Goal: Task Accomplishment & Management: Manage account settings

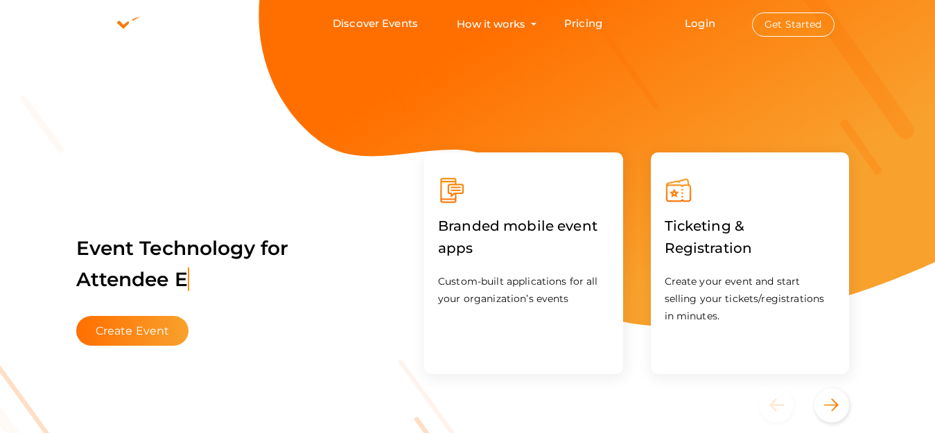
click at [797, 24] on button "Get Started" at bounding box center [793, 24] width 82 height 24
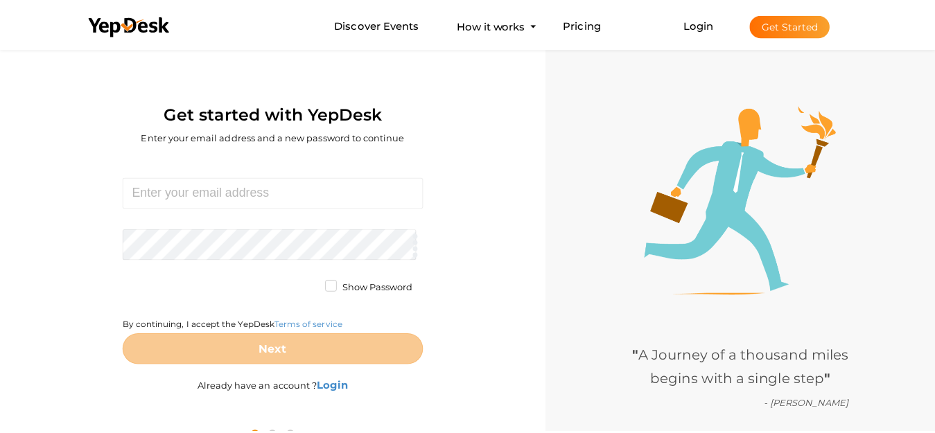
scroll to position [44, 0]
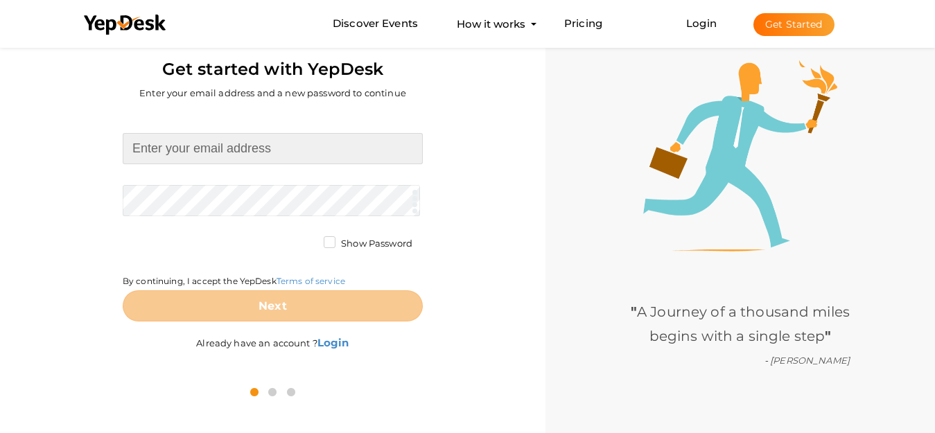
click at [306, 141] on input at bounding box center [273, 148] width 300 height 31
paste input "[EMAIL_ADDRESS][DOMAIN_NAME]"
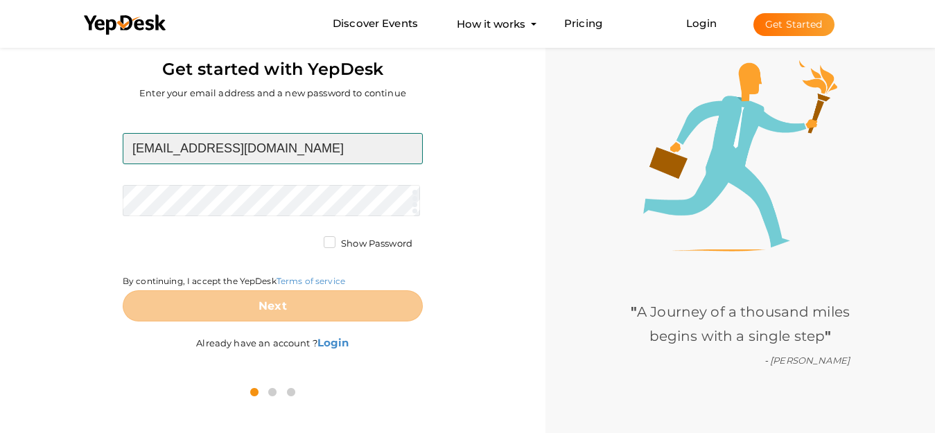
type input "[EMAIL_ADDRESS][DOMAIN_NAME]"
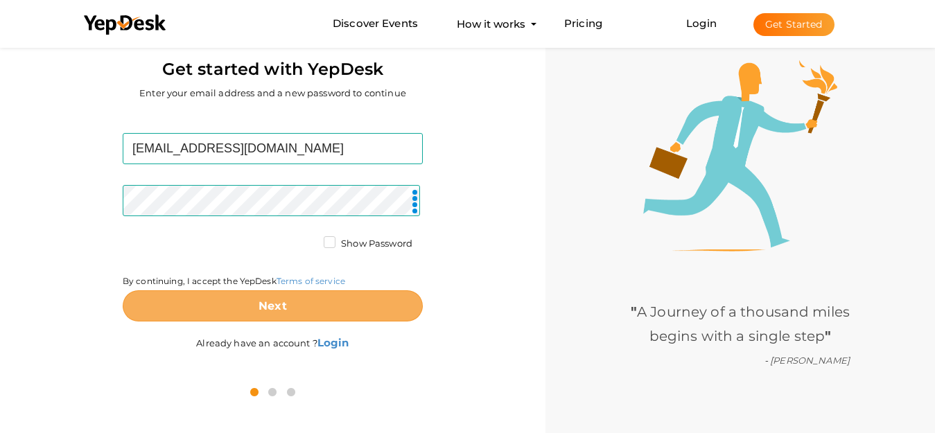
click at [299, 317] on button "Next" at bounding box center [273, 305] width 300 height 31
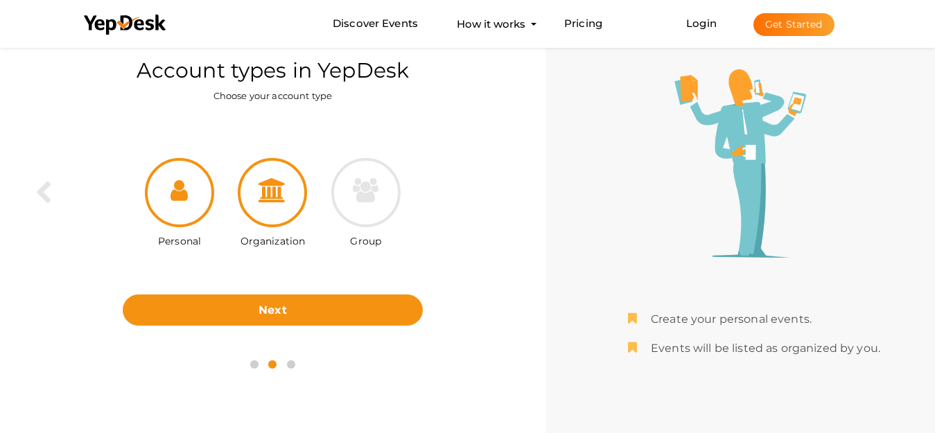
click at [285, 215] on div at bounding box center [272, 192] width 69 height 69
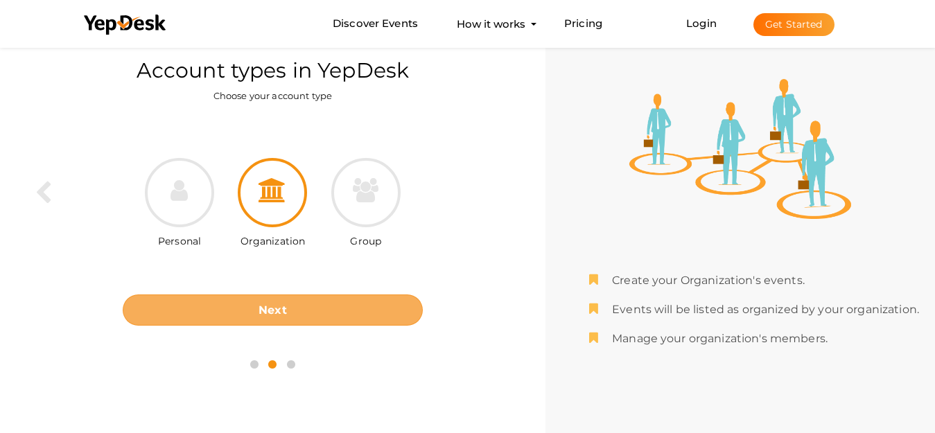
click at [322, 308] on button "Next" at bounding box center [273, 310] width 300 height 31
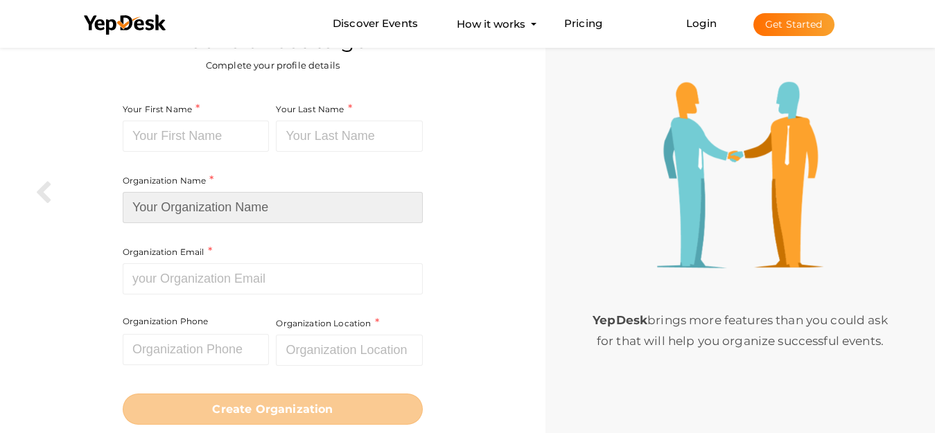
click at [165, 205] on input at bounding box center [273, 207] width 300 height 31
paste input "[PERSON_NAME] & [PERSON_NAME] Car Accident Lawyers"
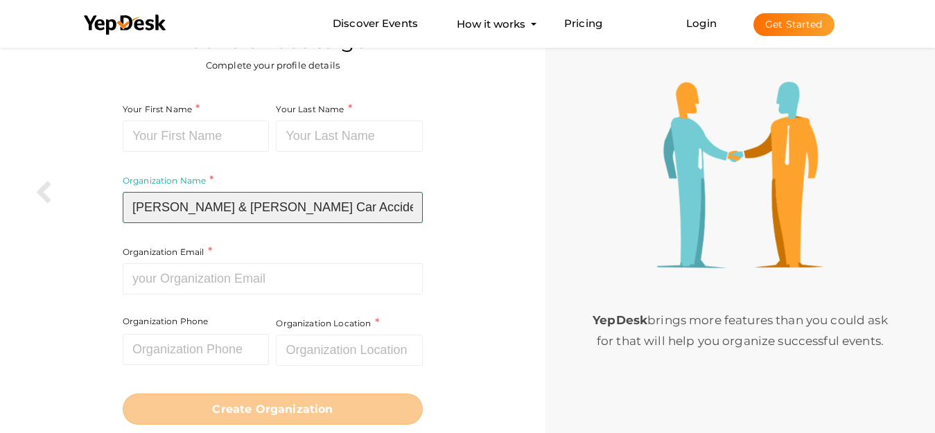
type input "[PERSON_NAME] & [PERSON_NAME] Car Accident Lawyers"
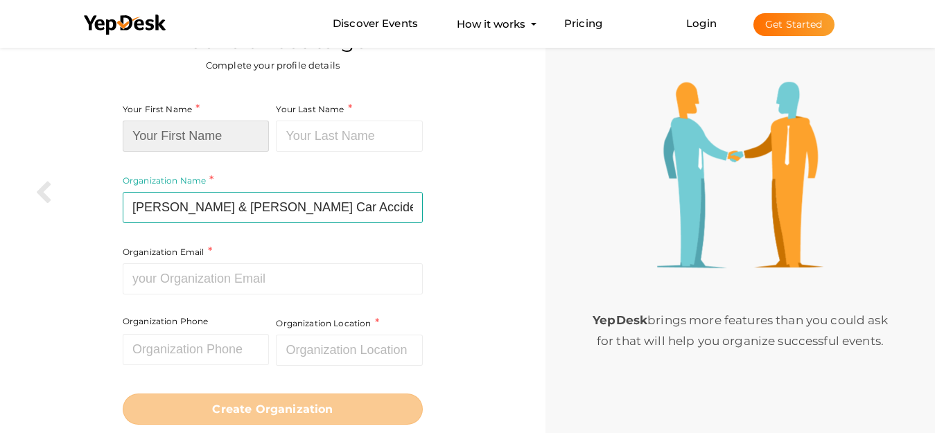
click at [171, 140] on input at bounding box center [196, 136] width 147 height 31
paste input "[PERSON_NAME] & [PERSON_NAME] Car Accident Lawyers"
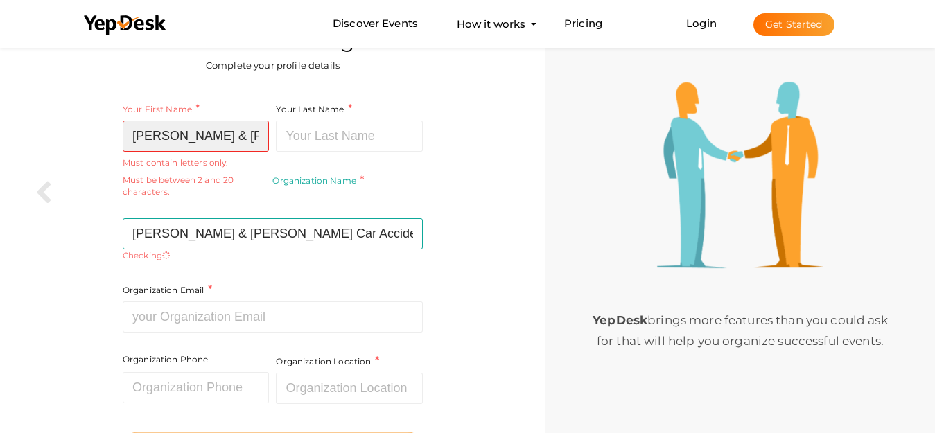
scroll to position [0, 132]
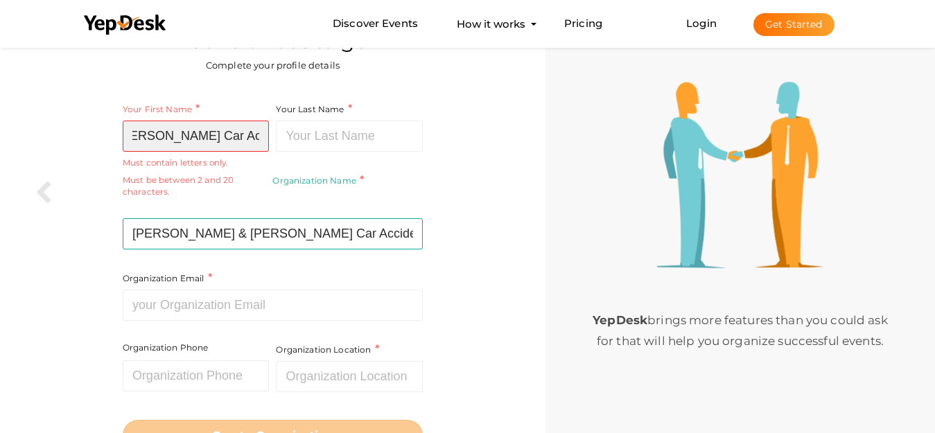
drag, startPoint x: 141, startPoint y: 132, endPoint x: 313, endPoint y: 133, distance: 171.9
click at [313, 133] on div "Your First Name Mednick Mezyk & Kredo Car Accident Lawyers Required. Must conta…" at bounding box center [273, 228] width 300 height 254
type input "Mednick Mezyk & Kredo"
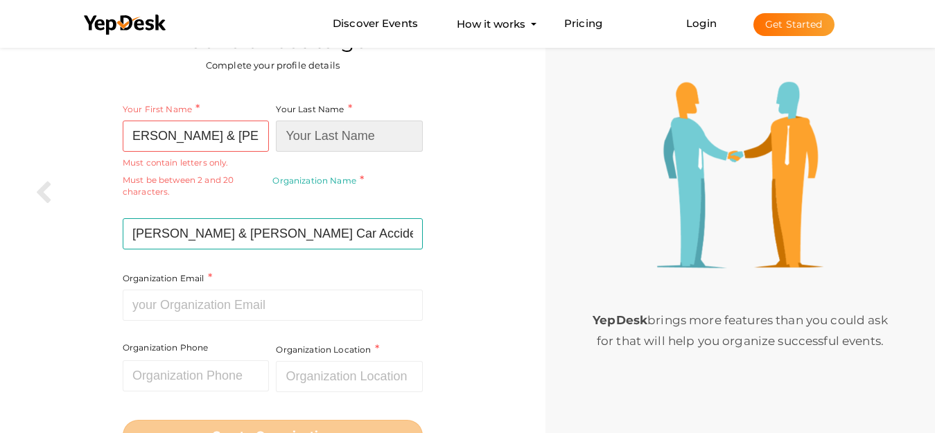
scroll to position [0, 0]
click at [320, 133] on input at bounding box center [349, 136] width 147 height 31
paste input "Car Accident Lawyers"
type input "Car Accident Lawyers"
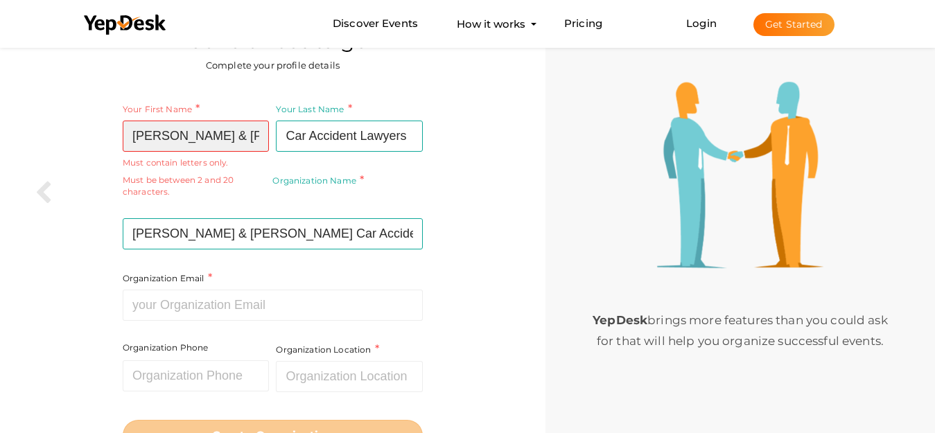
scroll to position [0, 12]
drag, startPoint x: 232, startPoint y: 132, endPoint x: 329, endPoint y: 134, distance: 97.8
click at [329, 134] on div "Your First Name Mednick Mezyk & Kredo Required. Must contain letters only. Must…" at bounding box center [273, 228] width 300 height 254
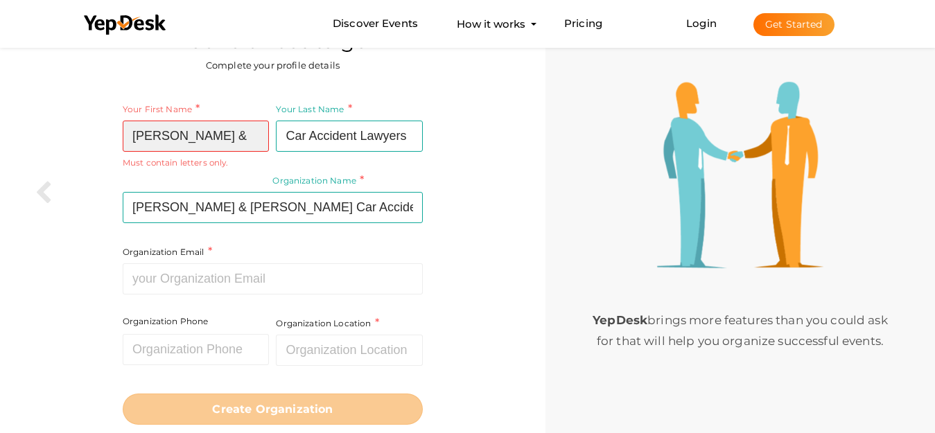
scroll to position [0, 0]
type input "Mednick Mezyk &"
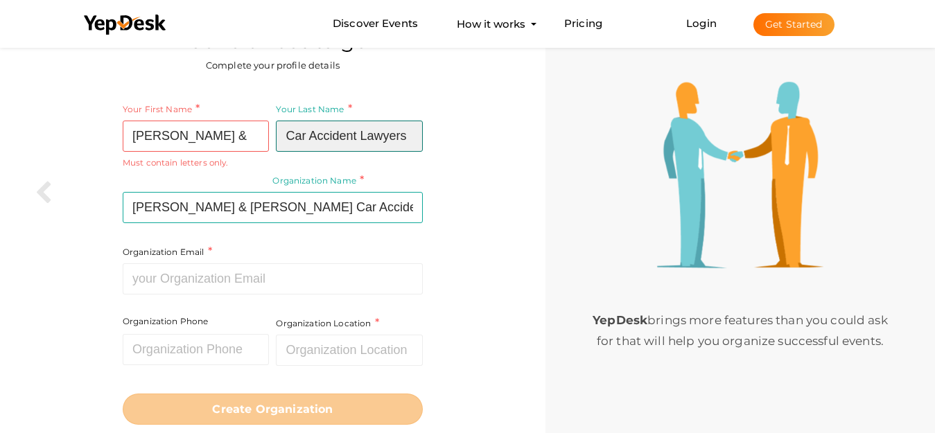
click at [329, 134] on input "Car Accident Lawyers" at bounding box center [349, 136] width 147 height 31
paste input "Kredo"
type input "Kredo"
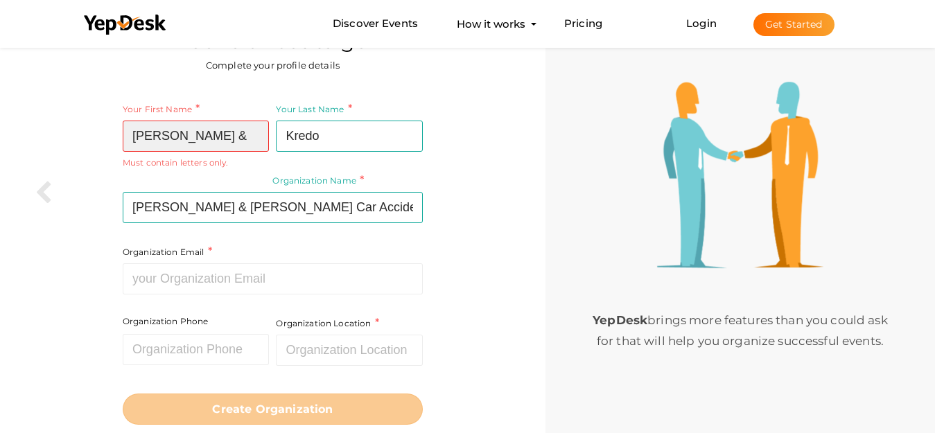
drag, startPoint x: 223, startPoint y: 138, endPoint x: 254, endPoint y: 138, distance: 31.2
click at [254, 138] on input "Mednick Mezyk &" at bounding box center [196, 136] width 147 height 31
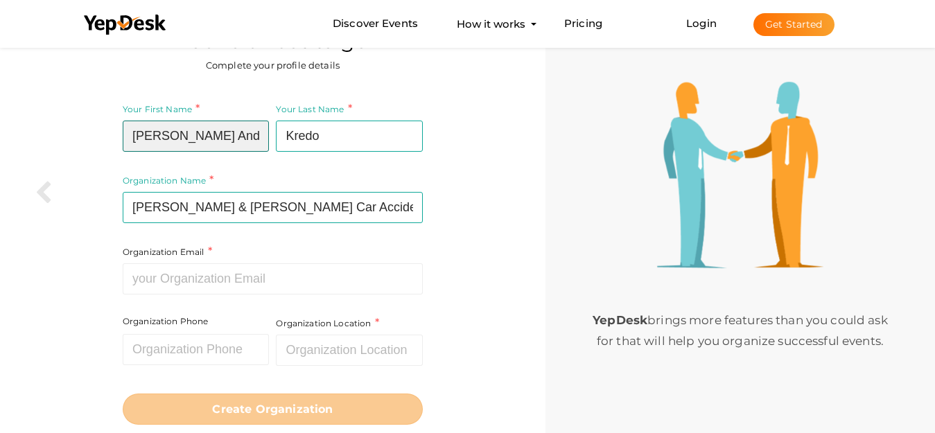
type input "Mednick Mezyk And"
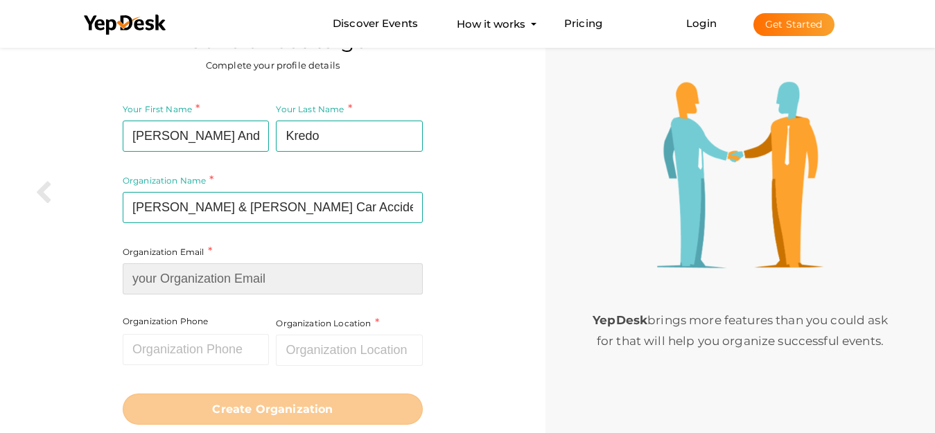
click at [205, 266] on input at bounding box center [273, 278] width 300 height 31
paste input "[EMAIL_ADDRESS][DOMAIN_NAME]"
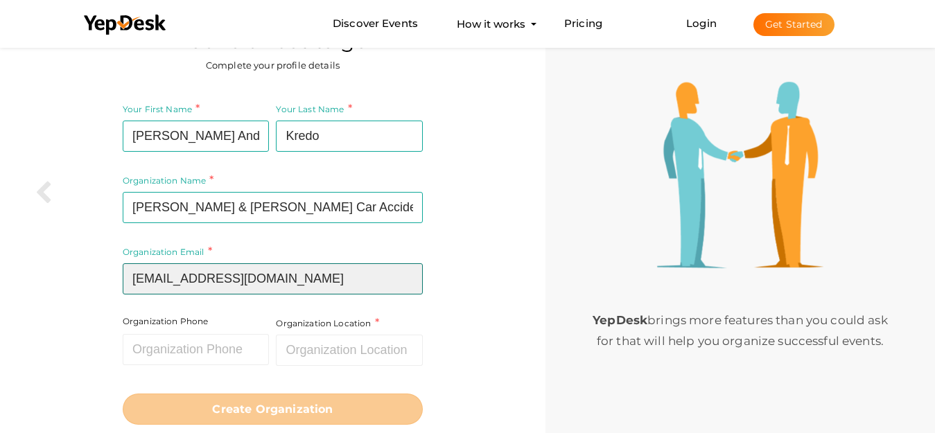
type input "[EMAIL_ADDRESS][DOMAIN_NAME]"
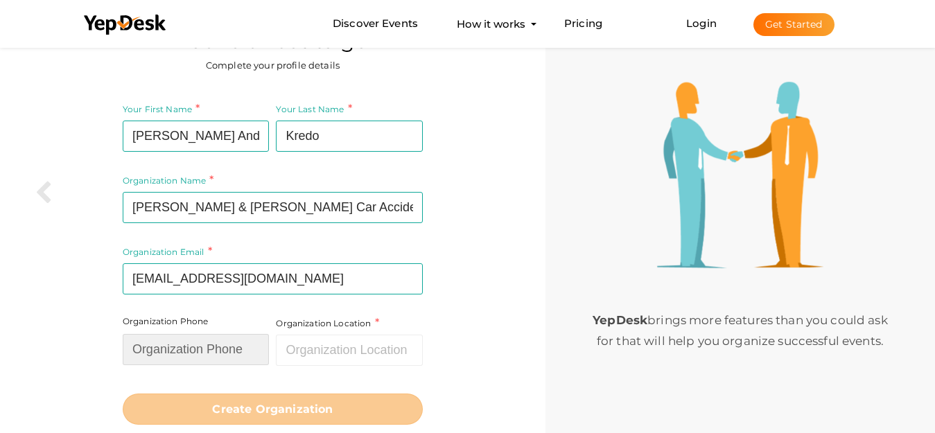
paste input "6106802001"
type input "6106802001"
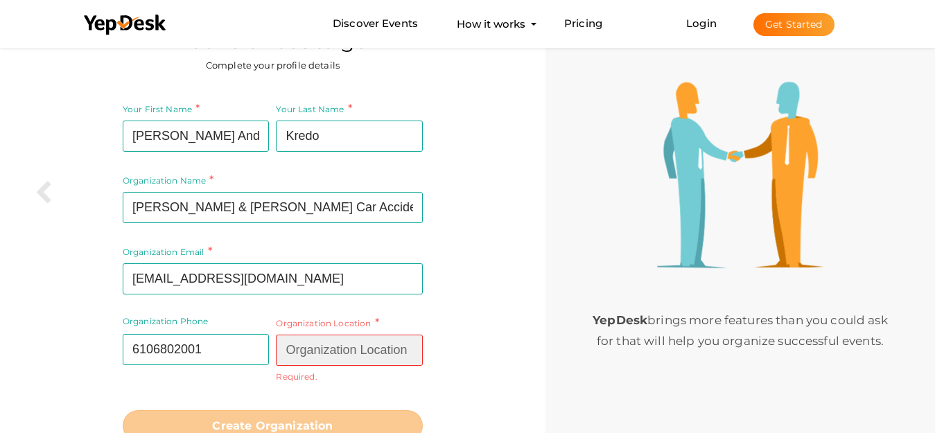
paste input "Allentown, PA 18106"
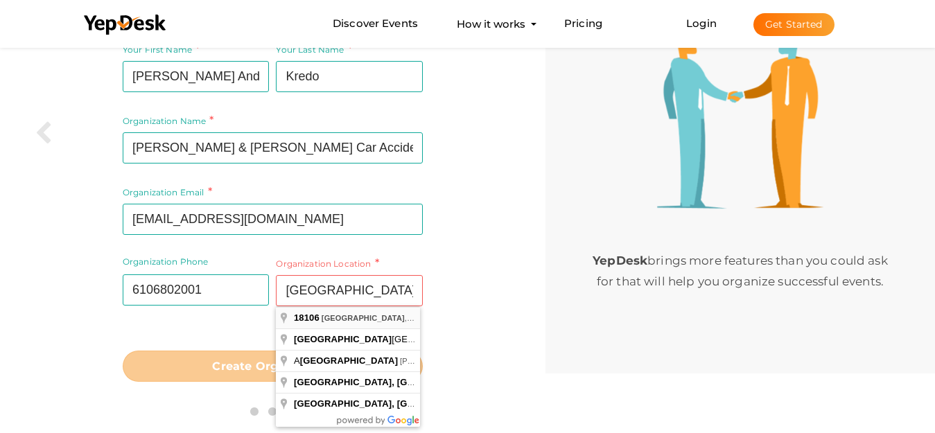
type input "[GEOGRAPHIC_DATA], [GEOGRAPHIC_DATA], [GEOGRAPHIC_DATA]"
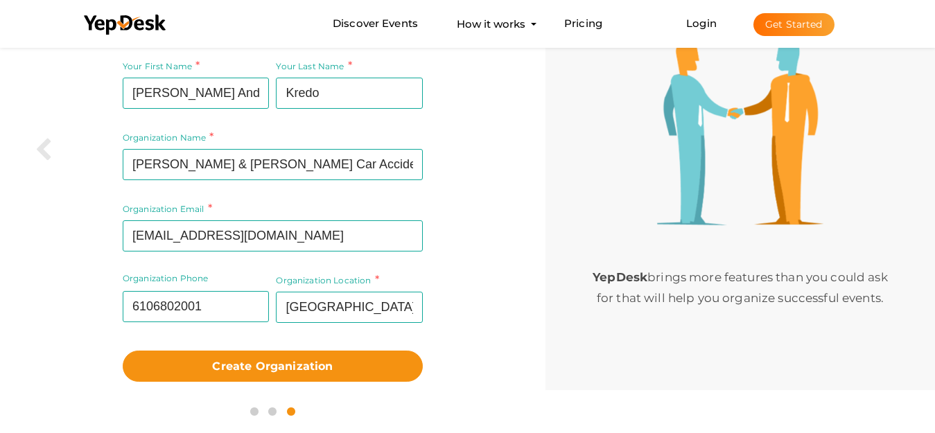
scroll to position [87, 0]
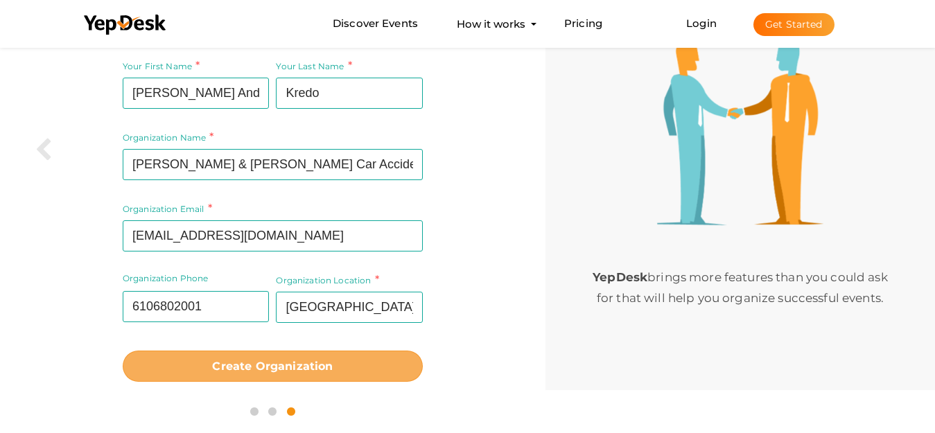
click at [254, 365] on b "Create Organization" at bounding box center [272, 366] width 121 height 13
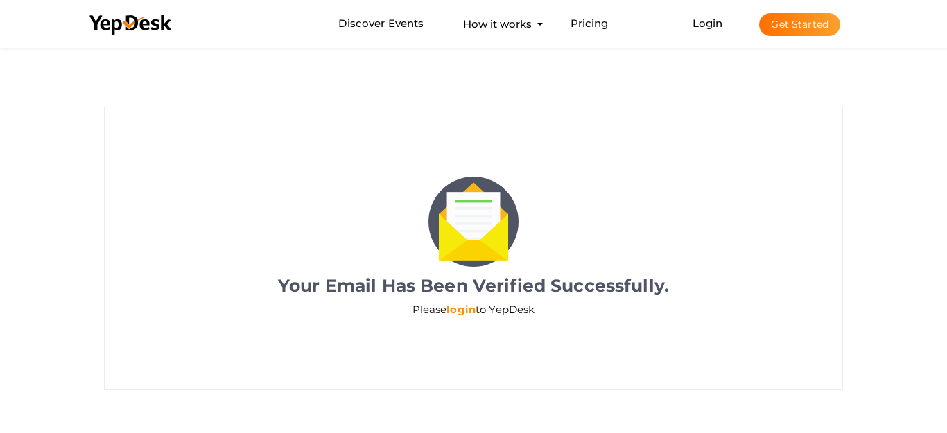
click at [453, 309] on link "login" at bounding box center [460, 309] width 29 height 13
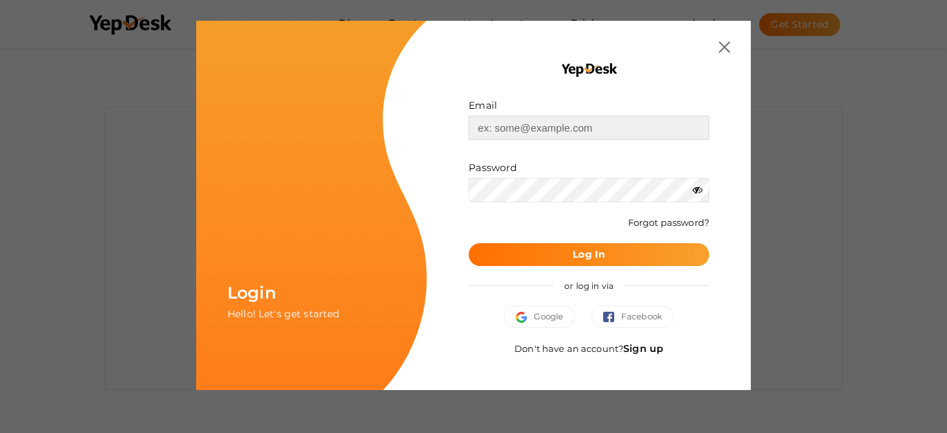
click at [548, 121] on input "text" at bounding box center [589, 128] width 241 height 24
paste input "[EMAIL_ADDRESS][DOMAIN_NAME]"
type input "[EMAIL_ADDRESS][DOMAIN_NAME]"
click at [605, 258] on b "Log In" at bounding box center [589, 254] width 33 height 12
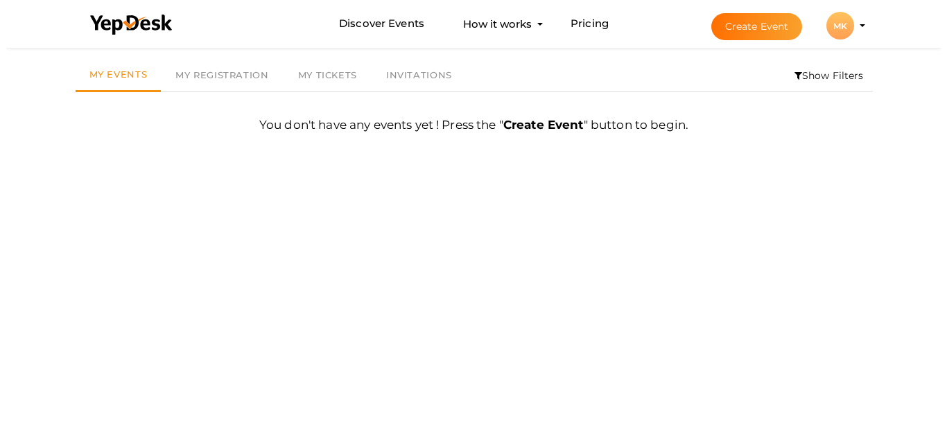
scroll to position [44, 0]
click at [839, 31] on div "MK" at bounding box center [834, 26] width 28 height 28
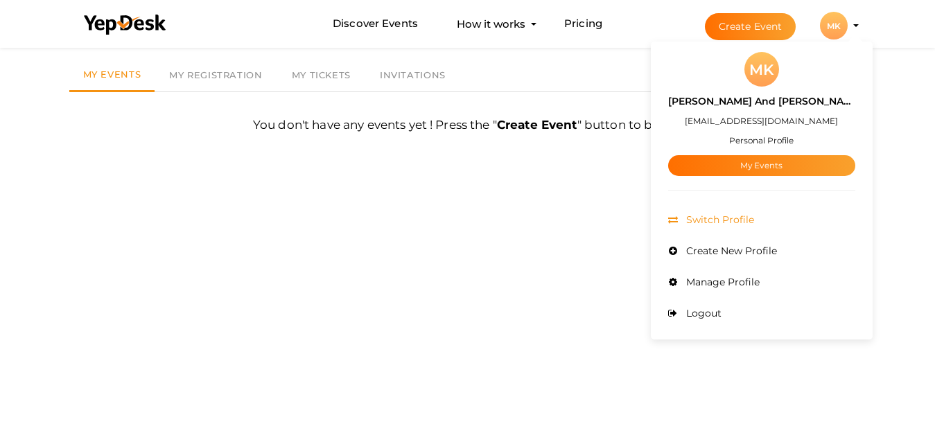
click at [754, 223] on span "Switch Profile" at bounding box center [718, 220] width 71 height 12
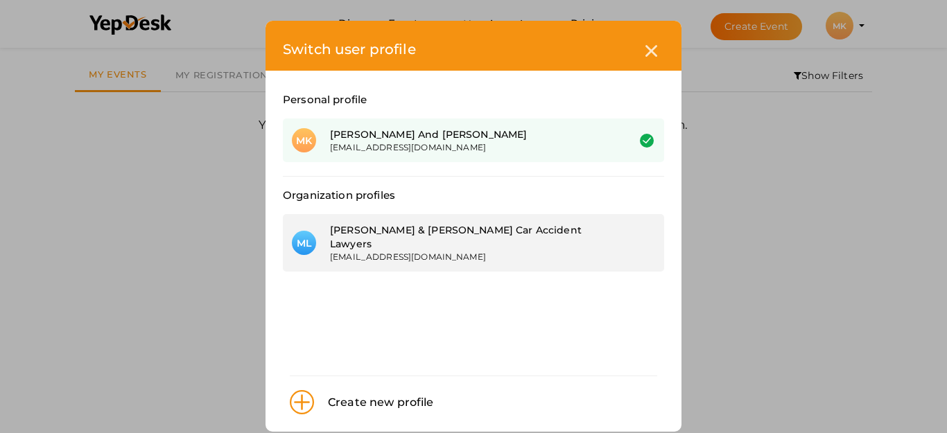
click at [420, 251] on div "[EMAIL_ADDRESS][DOMAIN_NAME]" at bounding box center [468, 257] width 277 height 12
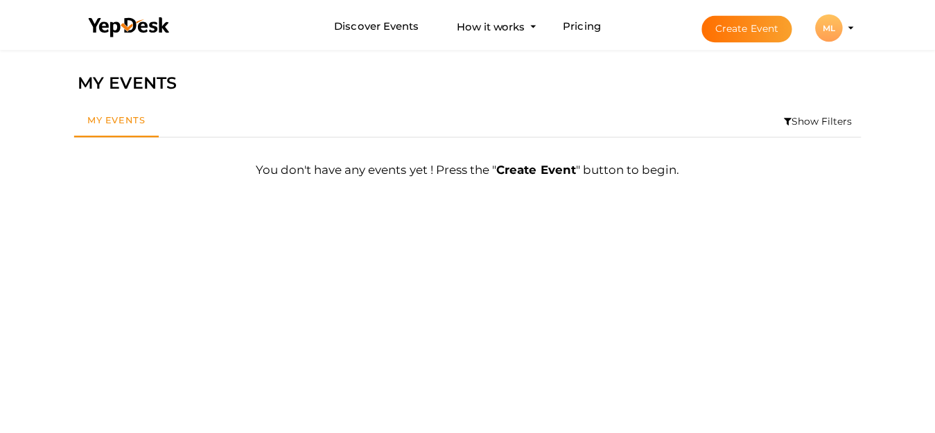
scroll to position [44, 0]
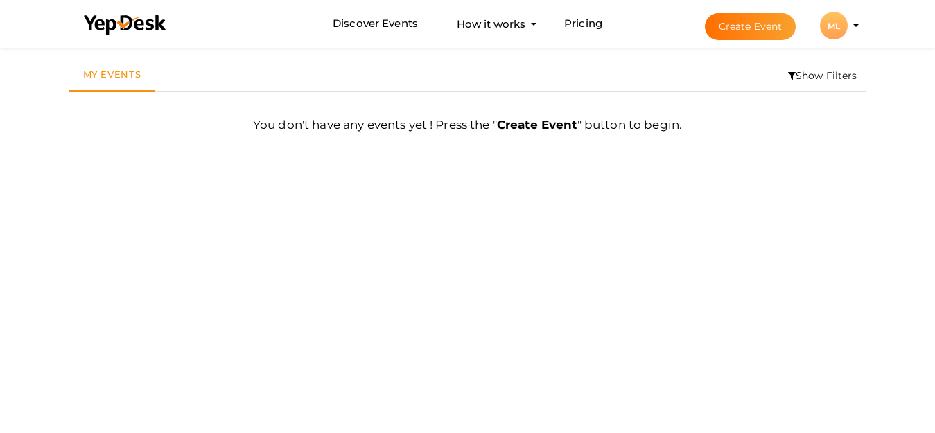
click at [845, 25] on div "ML" at bounding box center [834, 26] width 28 height 28
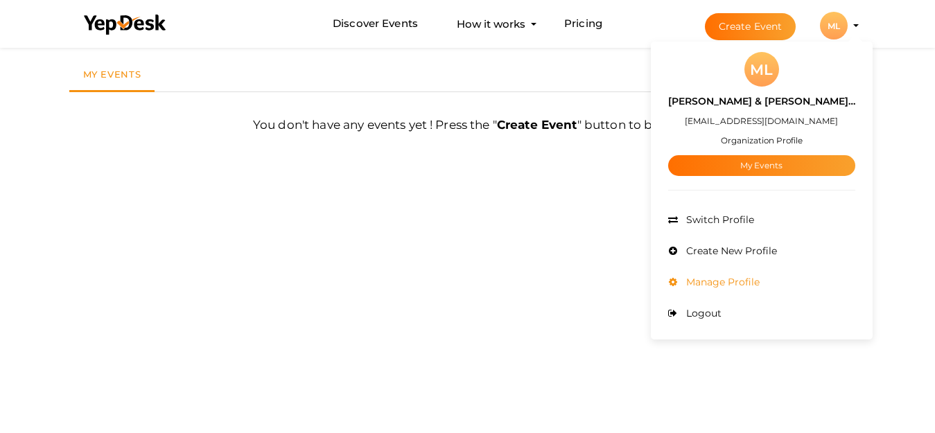
click at [717, 278] on span "Manage Profile" at bounding box center [721, 282] width 77 height 12
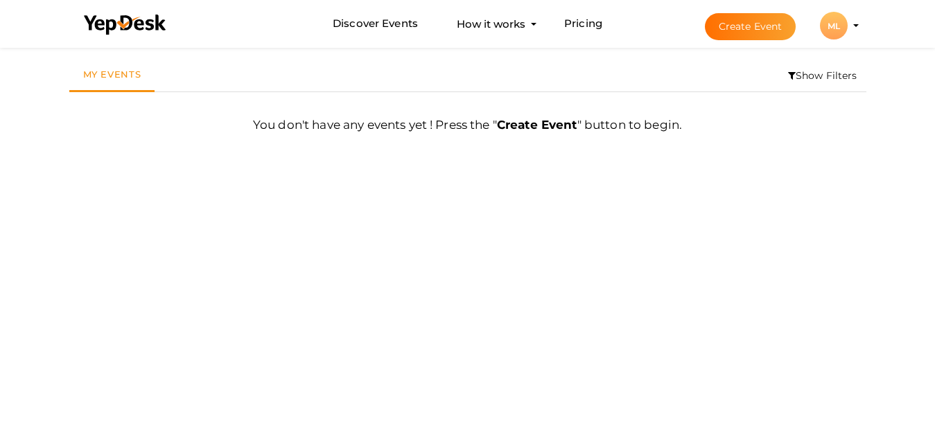
scroll to position [0, 0]
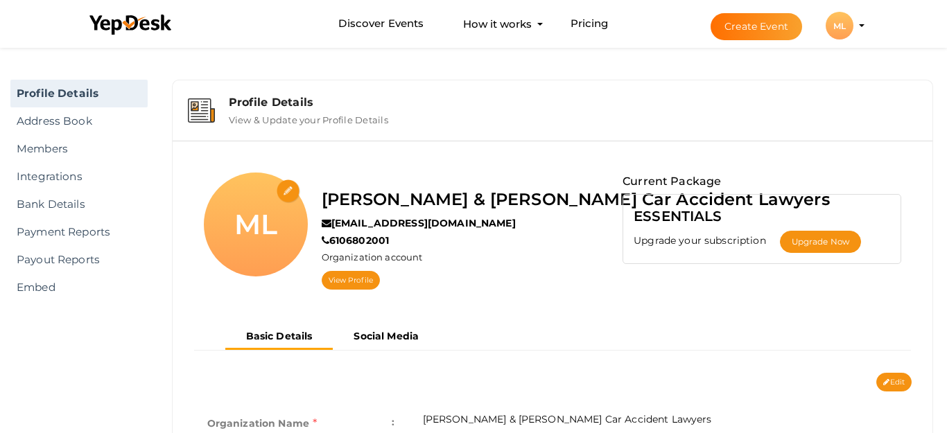
scroll to position [44, 0]
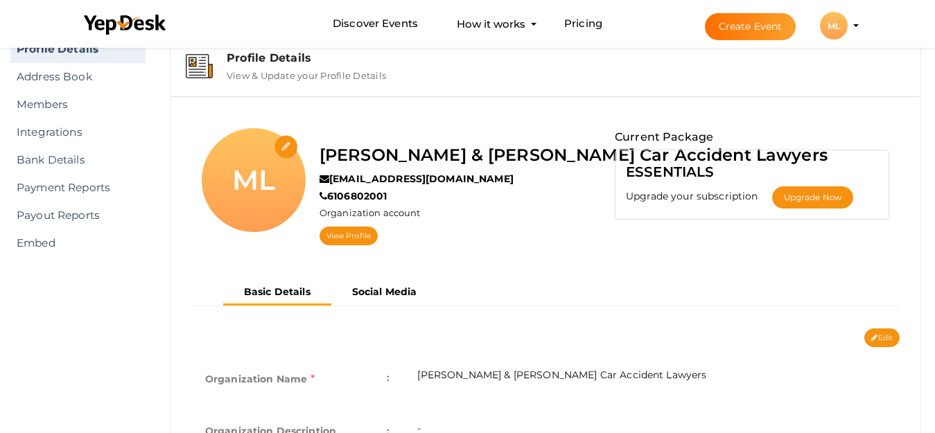
click at [284, 147] on input "file" at bounding box center [287, 147] width 24 height 24
type input "C:\fakepath\logo.jpg"
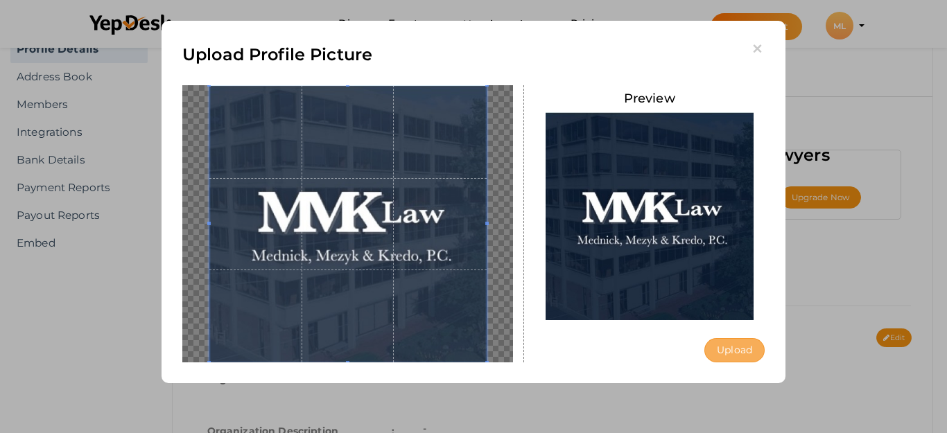
click at [743, 351] on button "Upload" at bounding box center [734, 350] width 60 height 24
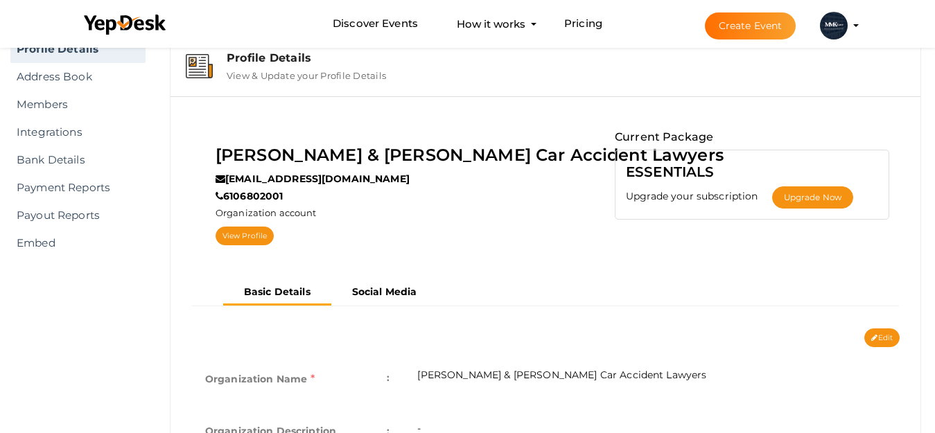
scroll to position [44, 0]
click at [880, 346] on button "Edit" at bounding box center [881, 338] width 35 height 19
type input "[PERSON_NAME] & [PERSON_NAME] Car Accident Lawyers"
type input "[EMAIL_ADDRESS][DOMAIN_NAME]"
type input "6106802001"
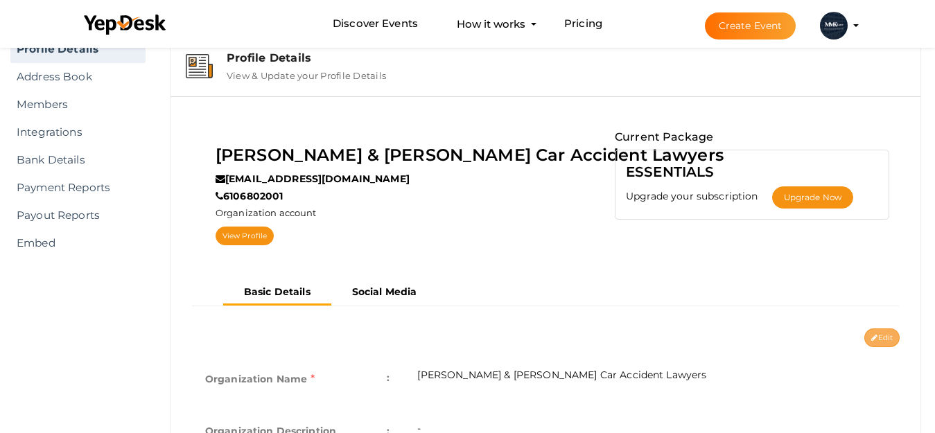
select select "9"
type input "[GEOGRAPHIC_DATA], [GEOGRAPHIC_DATA], [GEOGRAPHIC_DATA]"
type input "[PERSON_NAME]-&-[PERSON_NAME]-car-accident-lawyers"
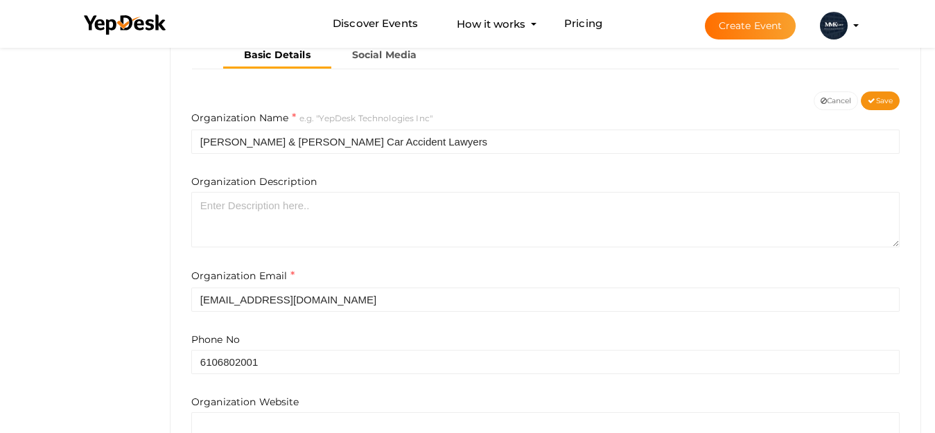
scroll to position [252, 0]
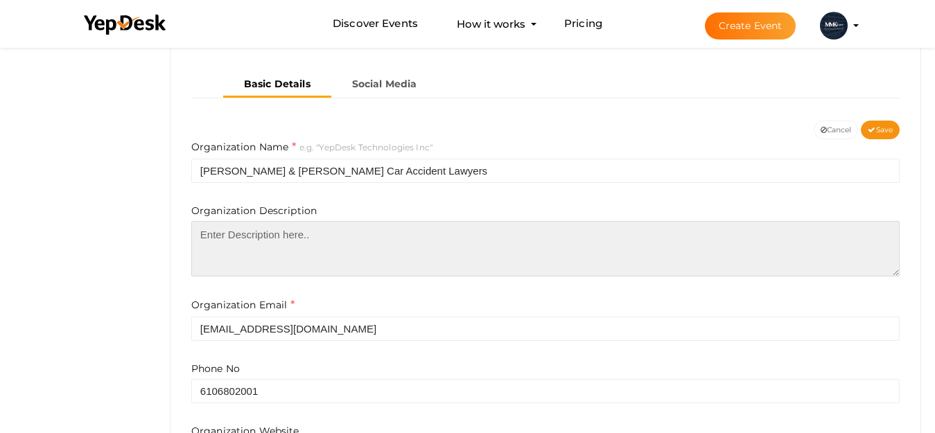
click at [418, 256] on textarea at bounding box center [545, 248] width 708 height 55
paste textarea "Mednick Mezyk & Kredo Car Accident Lawyers is a trusted legal team dedicated to…"
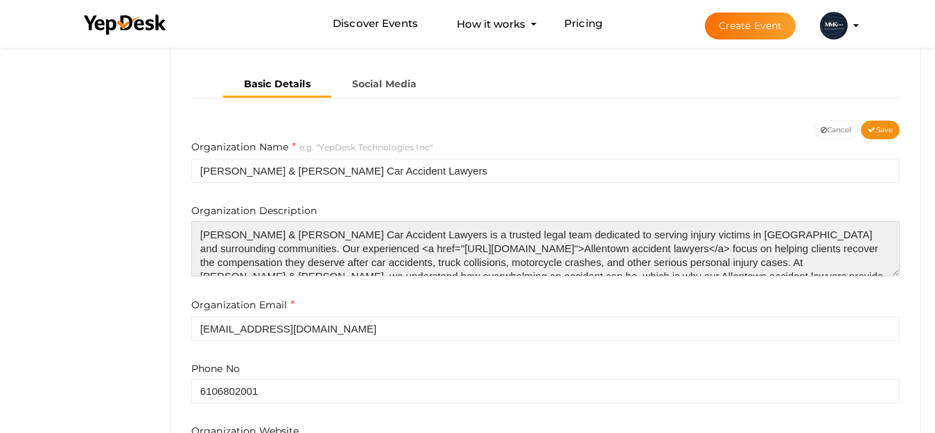
scroll to position [76, 0]
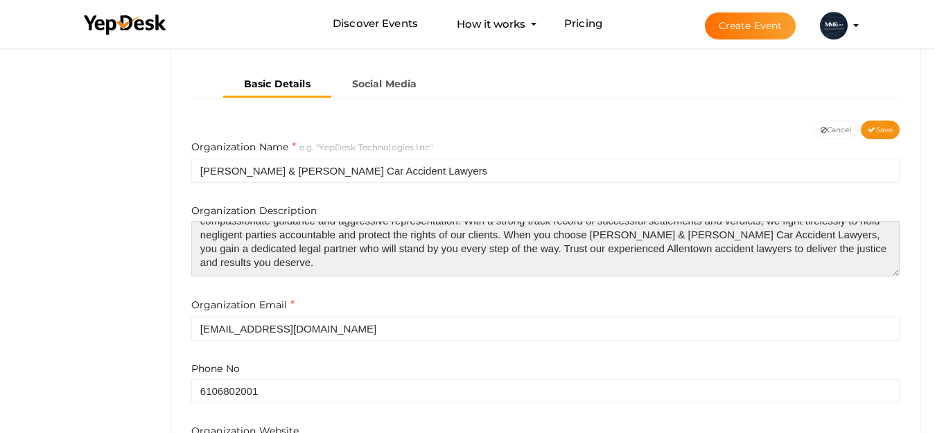
type textarea "Mednick Mezyk & Kredo Car Accident Lawyers is a trusted legal team dedicated to…"
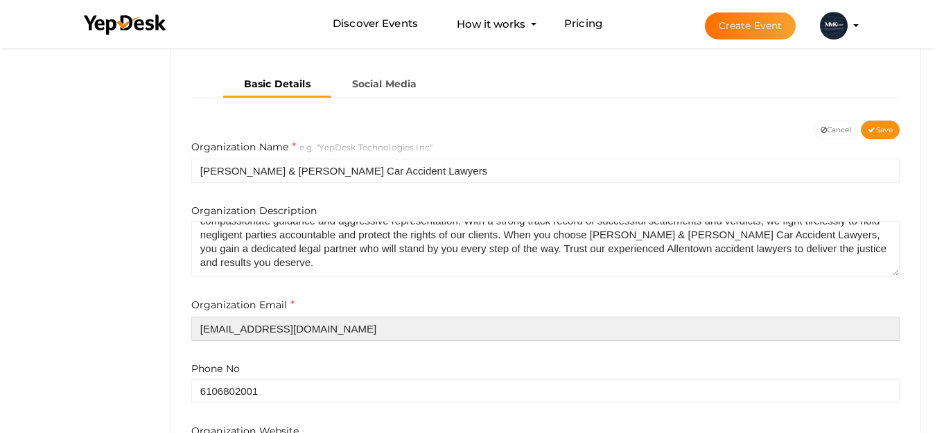
click at [334, 327] on input "[EMAIL_ADDRESS][DOMAIN_NAME]" at bounding box center [545, 329] width 708 height 24
paste input "[PERSON_NAME][EMAIL_ADDRESS][DOMAIN_NAME]"
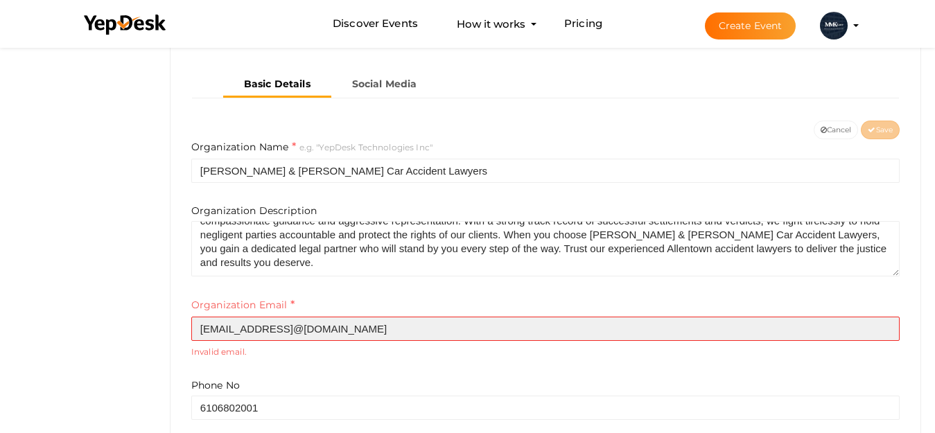
paste input "text"
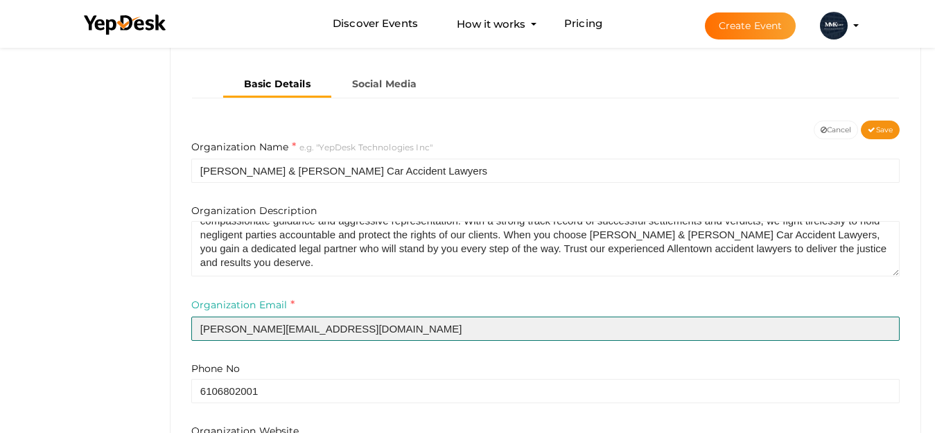
type input "[PERSON_NAME][EMAIL_ADDRESS][DOMAIN_NAME]"
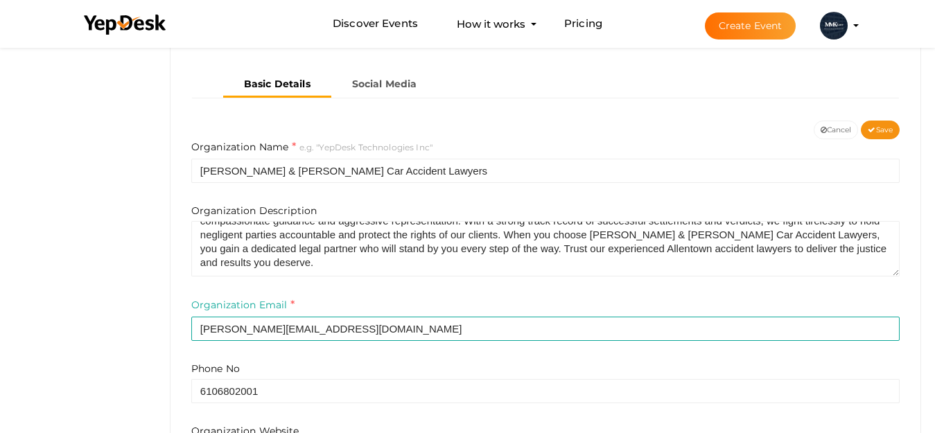
click at [168, 293] on div "Profile Details View & Update your Profile Details Mednick Mezyk & Kredo Car Ac…" at bounding box center [545, 281] width 779 height 923
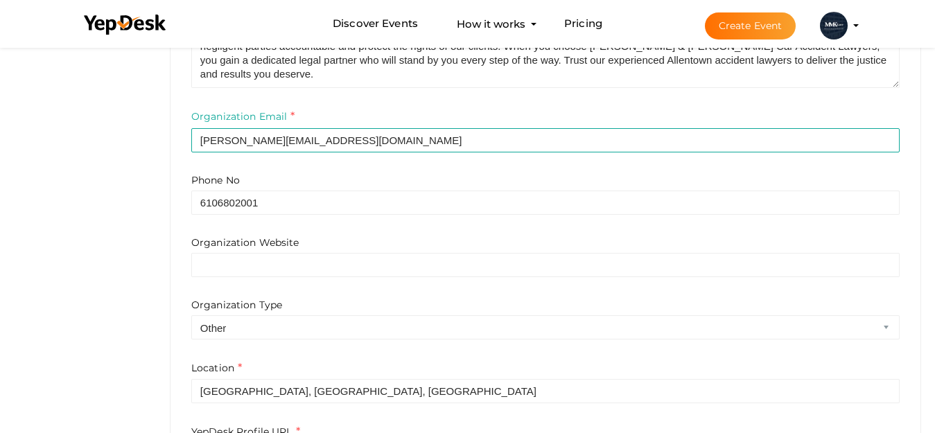
scroll to position [460, 0]
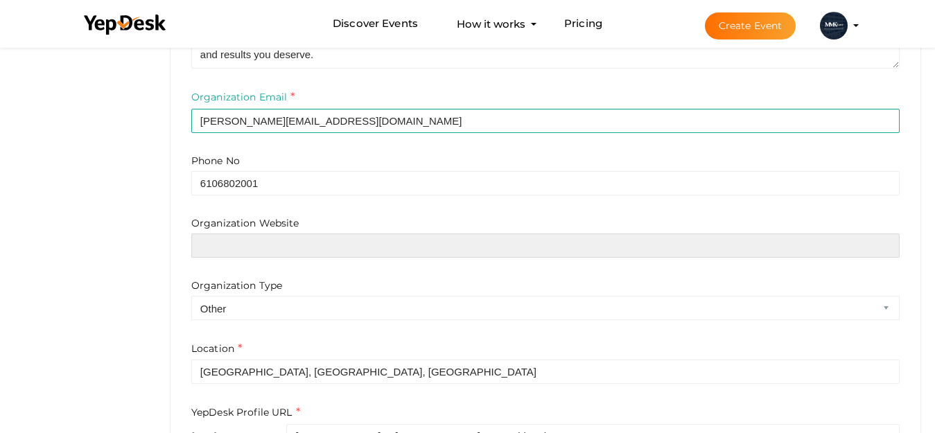
click at [313, 254] on input "text" at bounding box center [545, 246] width 708 height 24
paste input "https://www.mmklawfirm.com/"
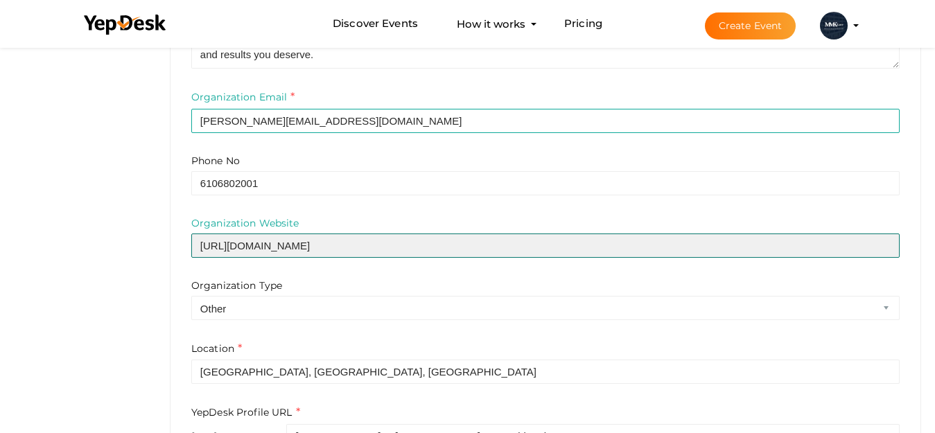
type input "https://www.mmklawfirm.com/"
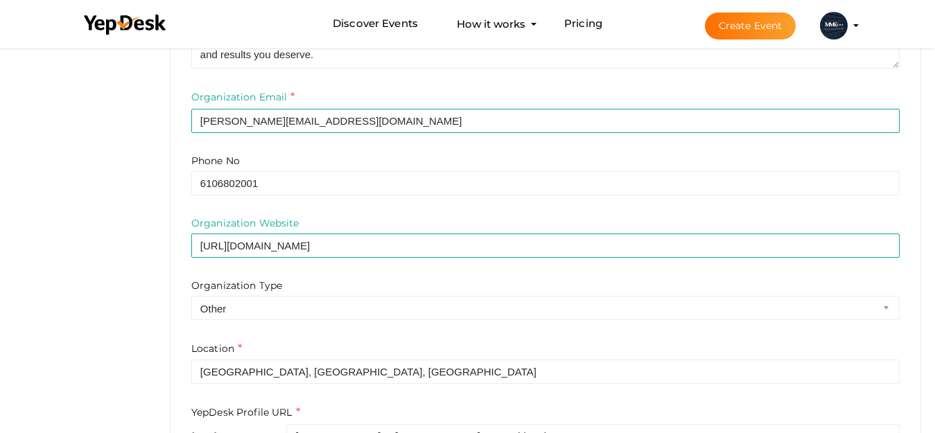
click at [355, 277] on div "Organization Website https://www.mmklawfirm.com/ Organization Type Airline Corp…" at bounding box center [545, 268] width 708 height 104
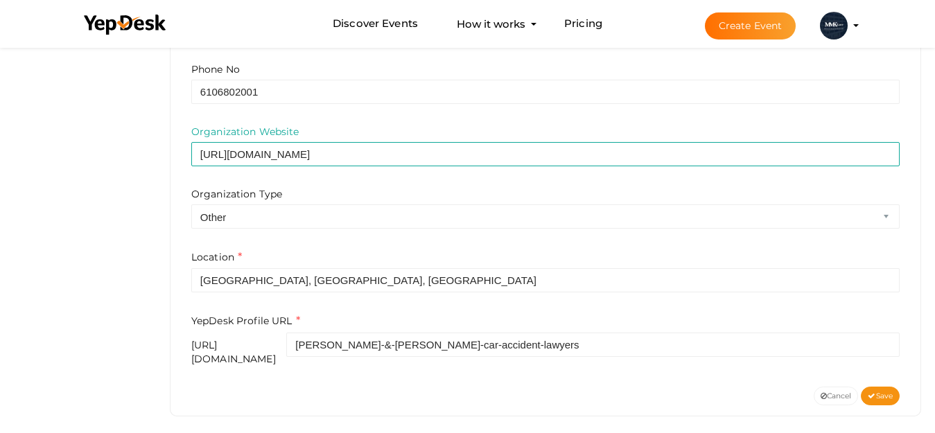
scroll to position [554, 0]
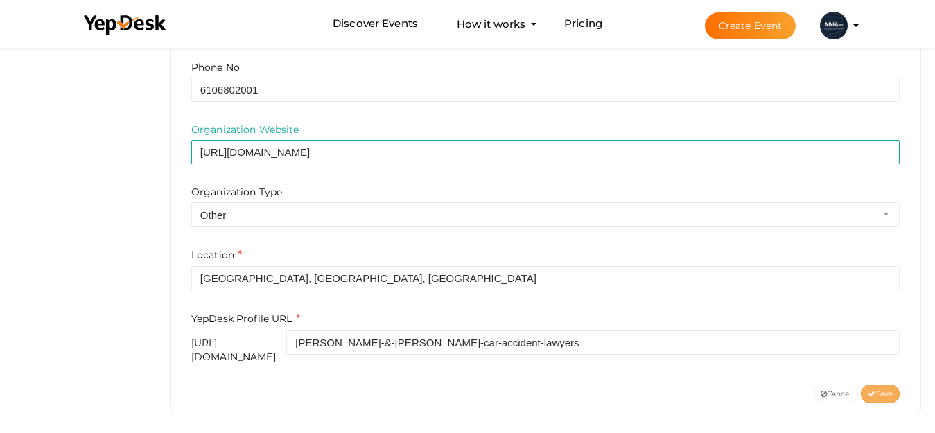
click at [877, 390] on span "Save" at bounding box center [880, 394] width 25 height 9
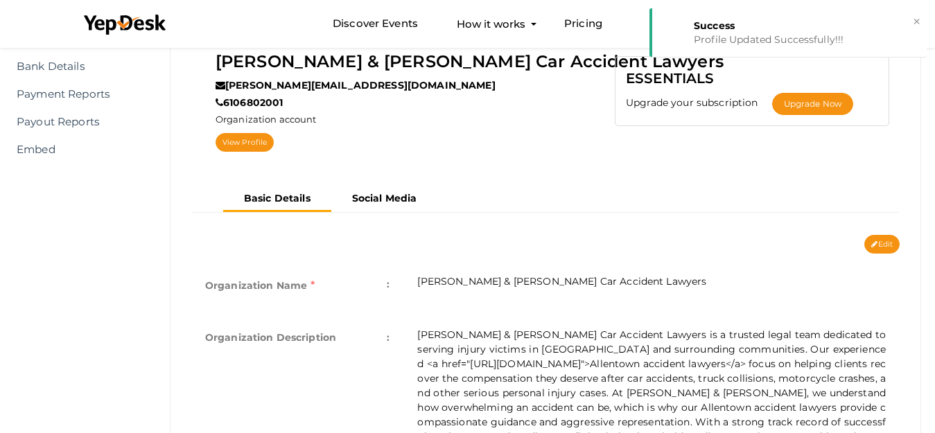
scroll to position [0, 0]
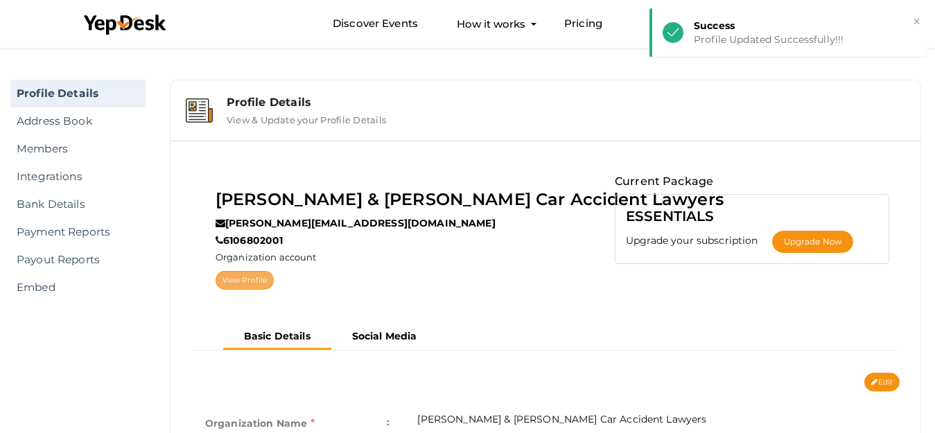
click at [241, 281] on link "View Profile" at bounding box center [245, 280] width 58 height 19
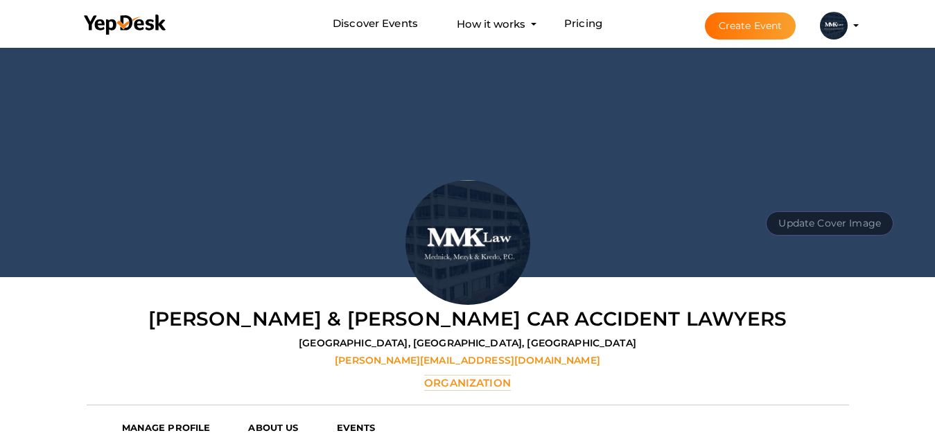
scroll to position [44, 0]
click at [832, 227] on button "Update Cover Image" at bounding box center [830, 223] width 128 height 24
click at [833, 200] on input "file" at bounding box center [829, 192] width 110 height 24
type input "C:\fakepath\banner.jpg"
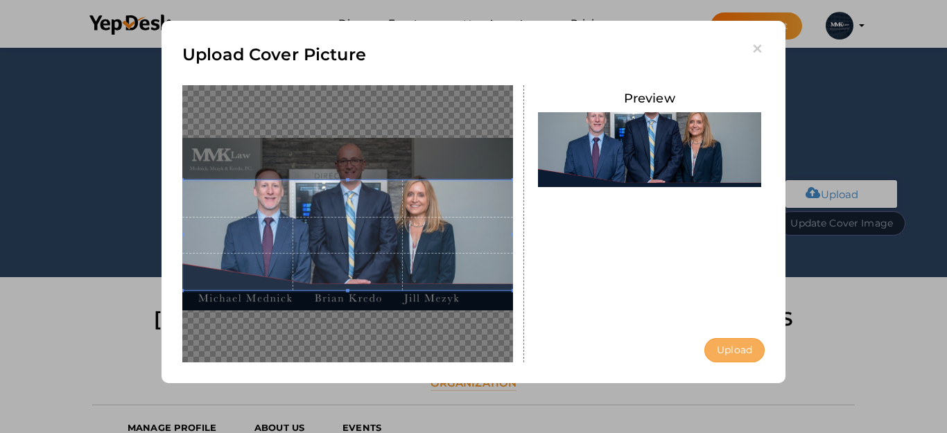
click at [731, 349] on button "Upload" at bounding box center [734, 350] width 60 height 24
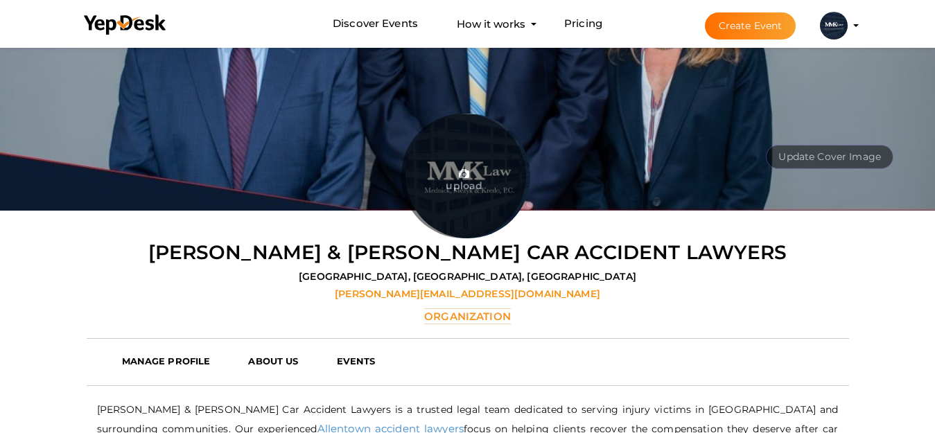
scroll to position [391, 0]
